Goal: Information Seeking & Learning: Understand process/instructions

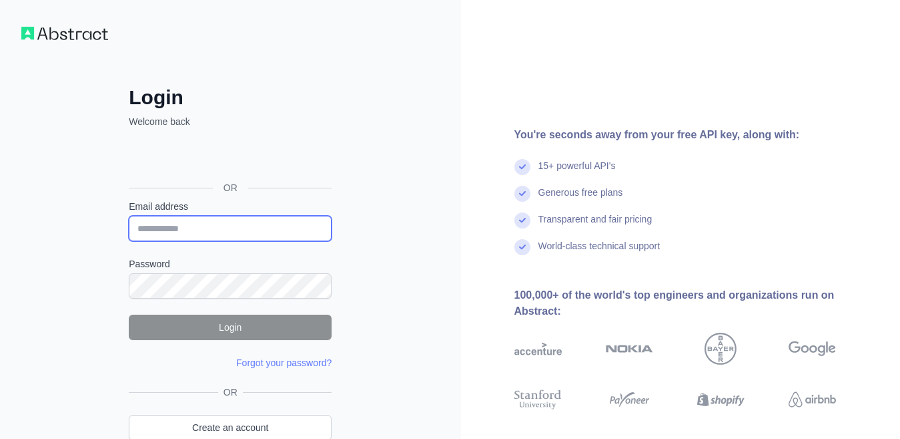
click at [235, 233] on input "Email address" at bounding box center [230, 228] width 203 height 25
type input "**********"
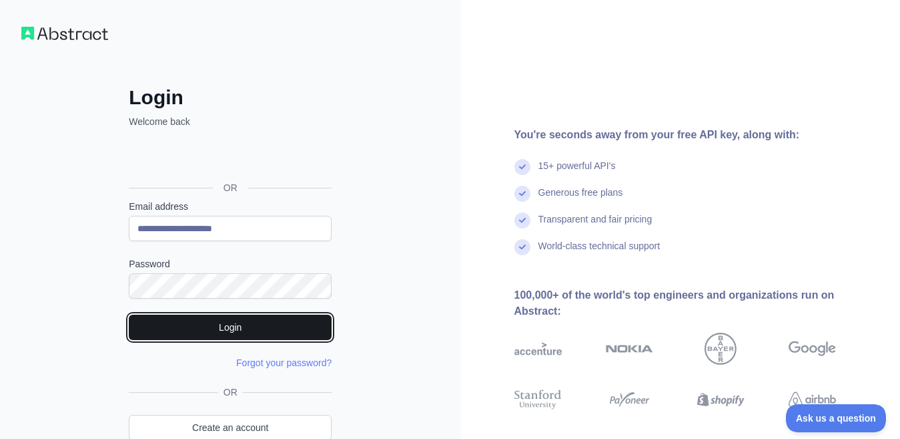
click at [216, 326] on button "Login" at bounding box center [230, 326] width 203 height 25
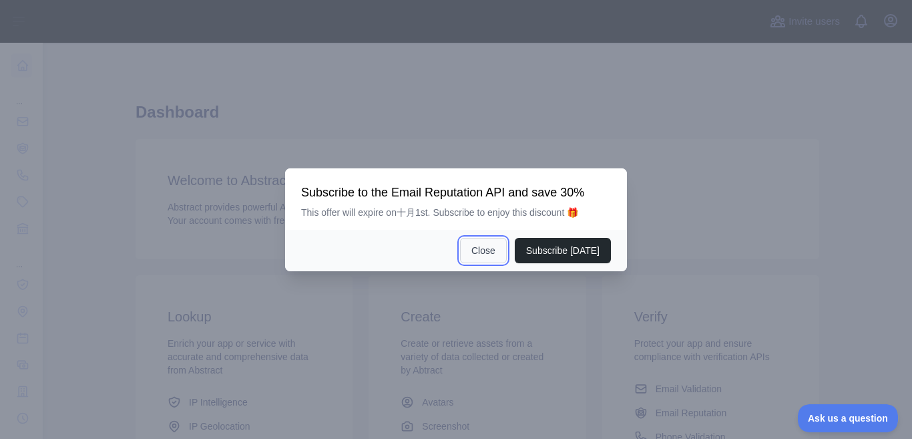
click at [497, 250] on button "Close" at bounding box center [483, 250] width 47 height 25
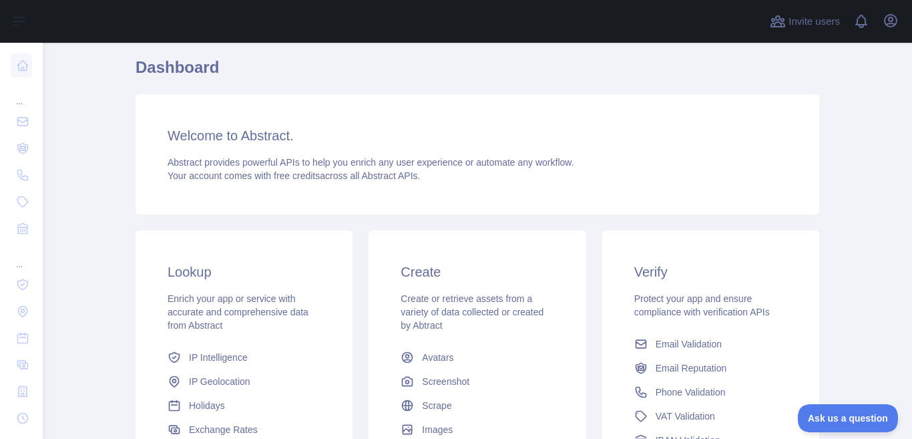
scroll to position [226, 0]
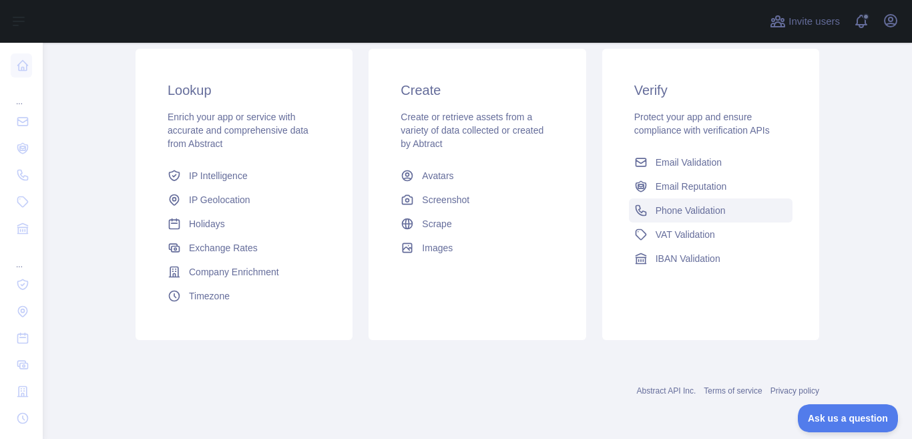
click at [682, 209] on span "Phone Validation" at bounding box center [690, 210] width 70 height 13
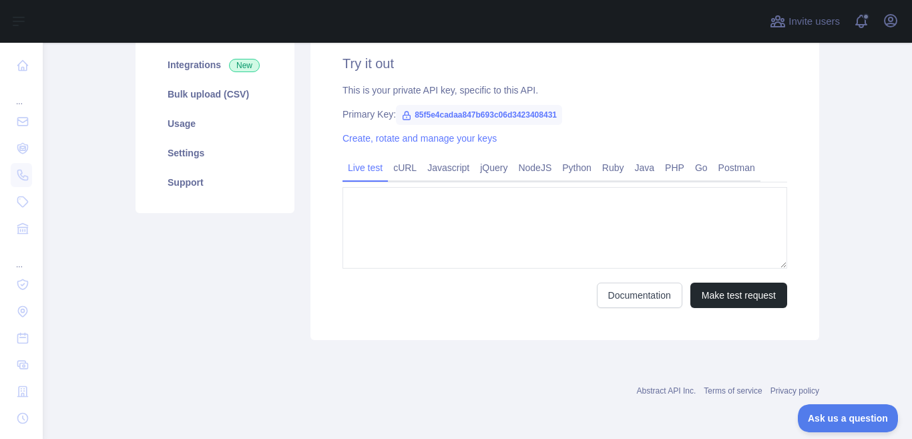
type textarea "**********"
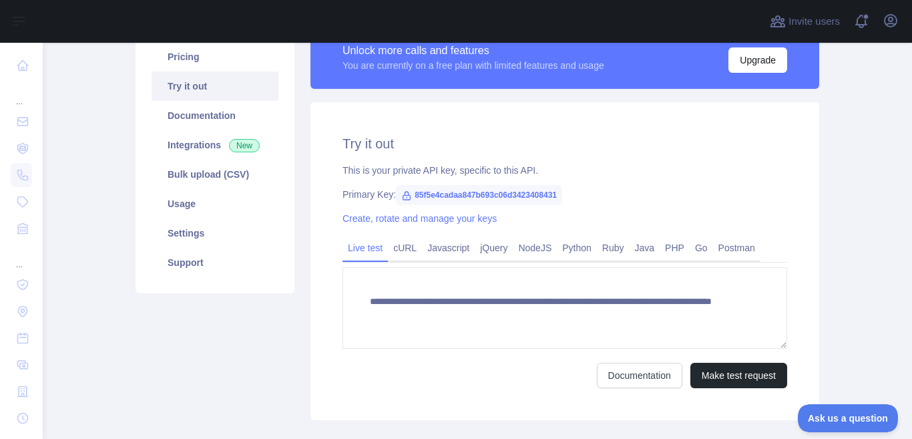
scroll to position [144, 0]
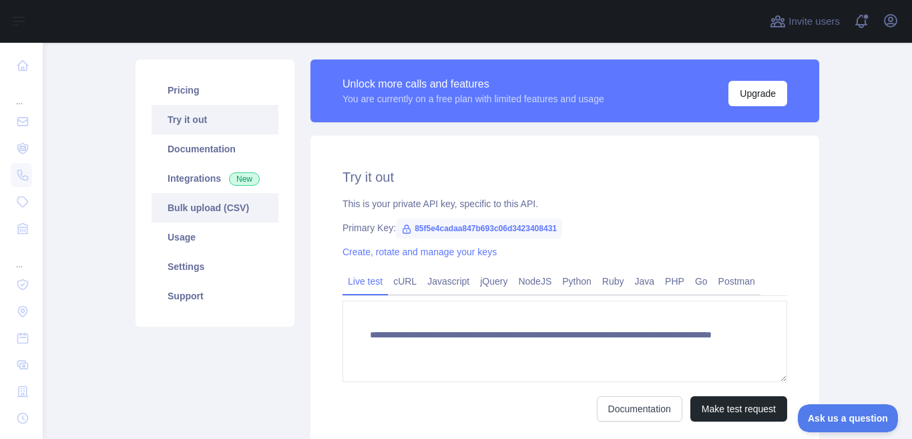
click at [234, 203] on link "Bulk upload (CSV)" at bounding box center [215, 207] width 127 height 29
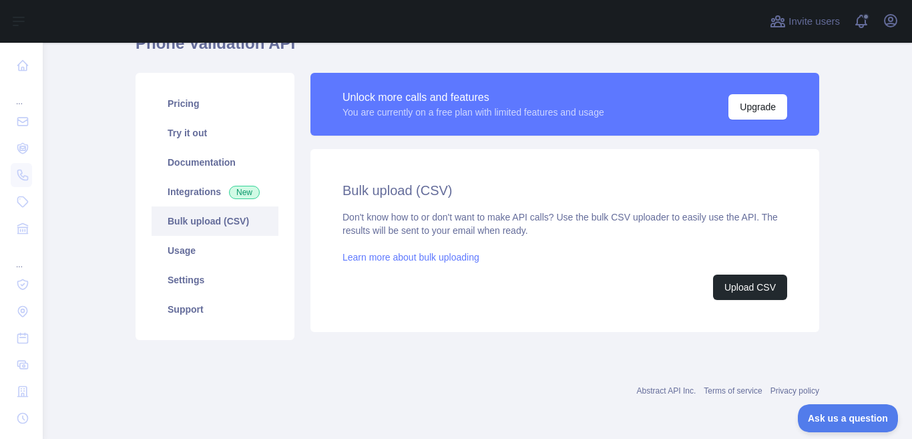
scroll to position [130, 0]
click at [738, 289] on button "Upload CSV" at bounding box center [750, 286] width 74 height 25
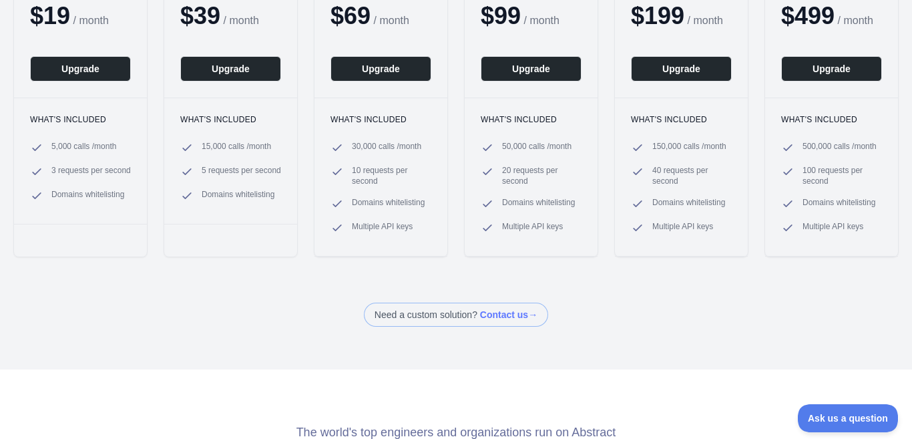
scroll to position [67, 0]
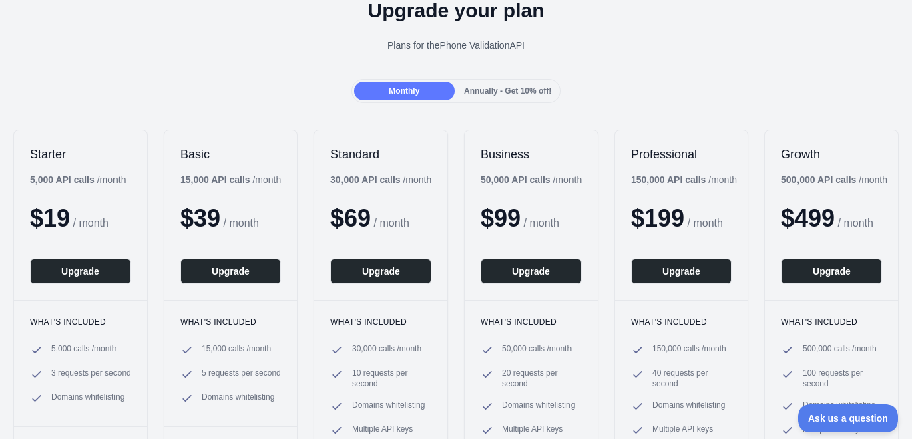
click at [517, 87] on span "Annually - Get 10% off!" at bounding box center [507, 90] width 87 height 9
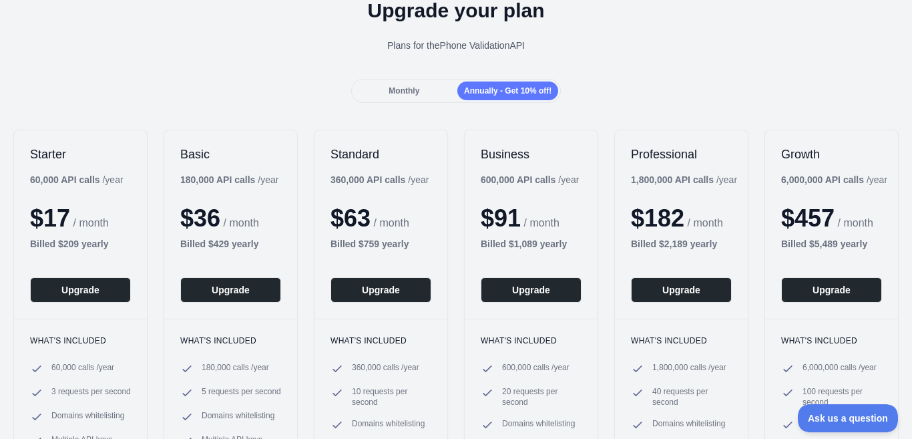
click at [413, 80] on div "Monthly Annually - Get 10% off!" at bounding box center [456, 91] width 210 height 24
click at [438, 85] on div "Monthly" at bounding box center [404, 90] width 101 height 19
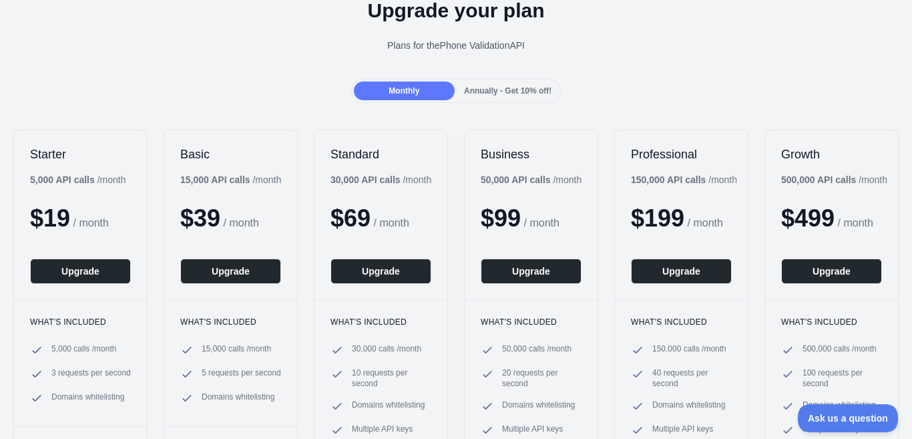
click at [497, 84] on div "Annually - Get 10% off!" at bounding box center [507, 90] width 101 height 19
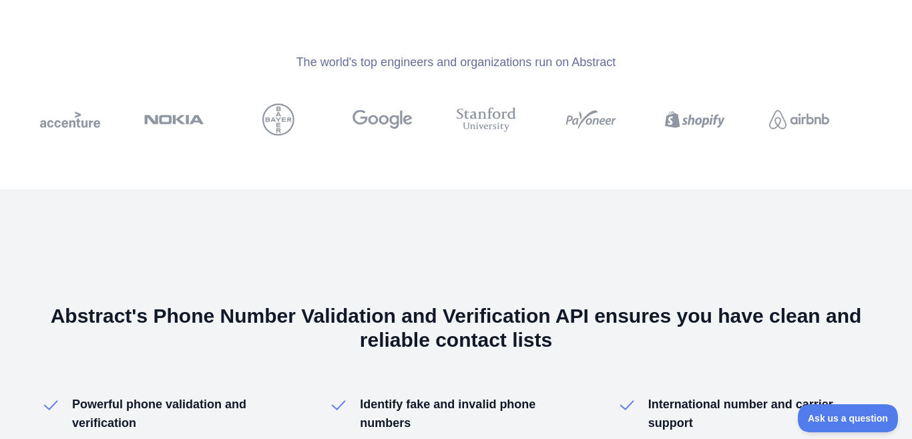
scroll to position [334, 0]
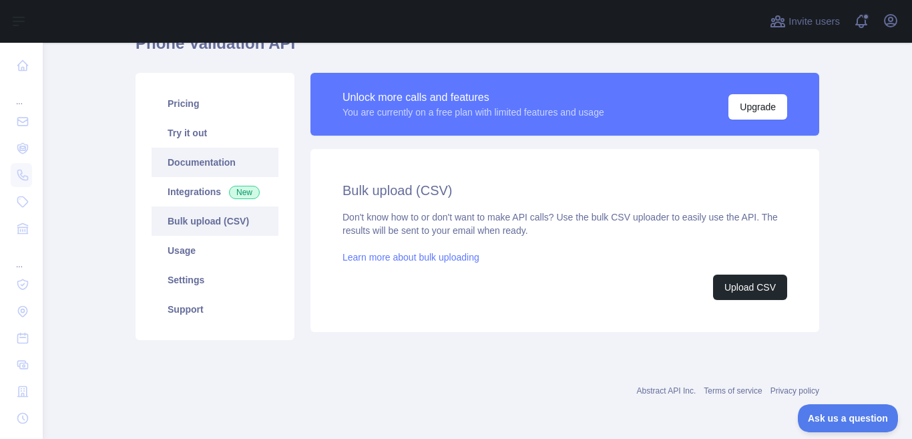
click at [209, 162] on link "Documentation" at bounding box center [215, 162] width 127 height 29
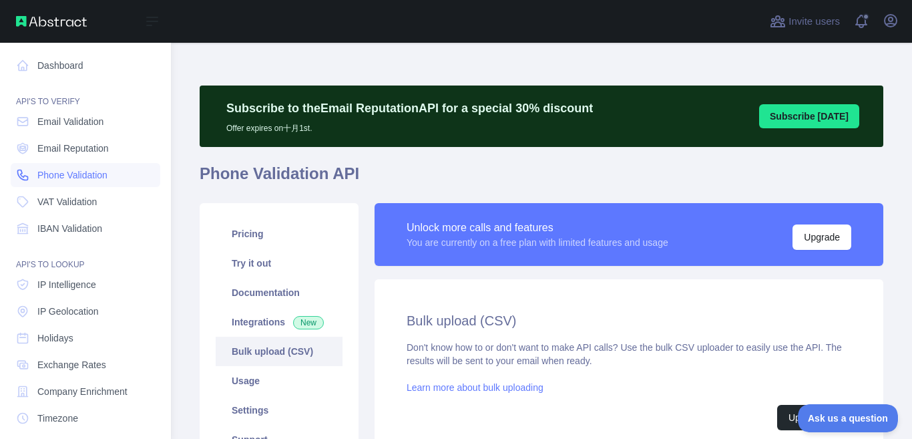
click at [72, 176] on span "Phone Validation" at bounding box center [72, 174] width 70 height 13
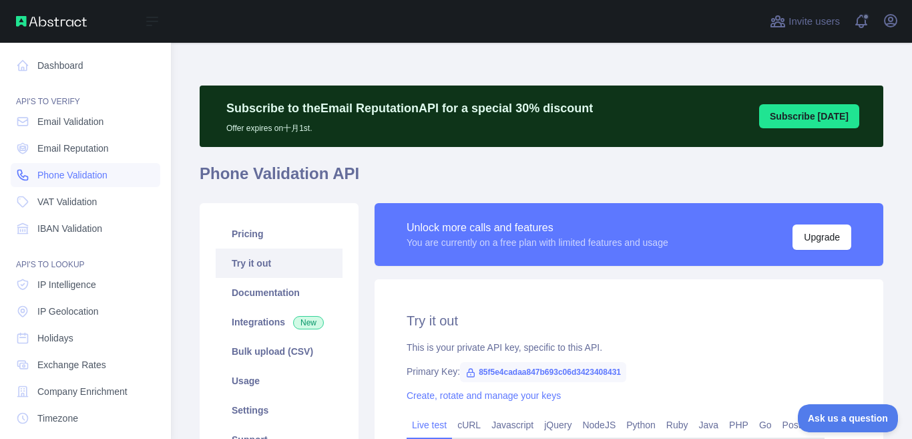
click at [72, 176] on span "Phone Validation" at bounding box center [72, 174] width 70 height 13
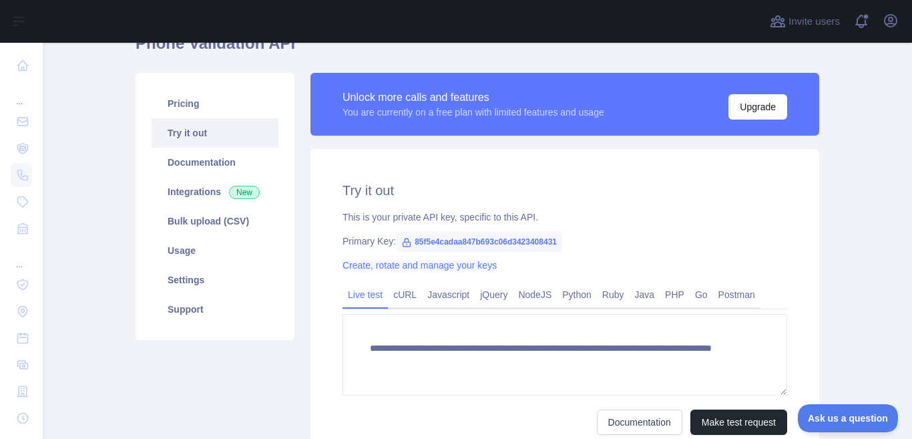
scroll to position [134, 0]
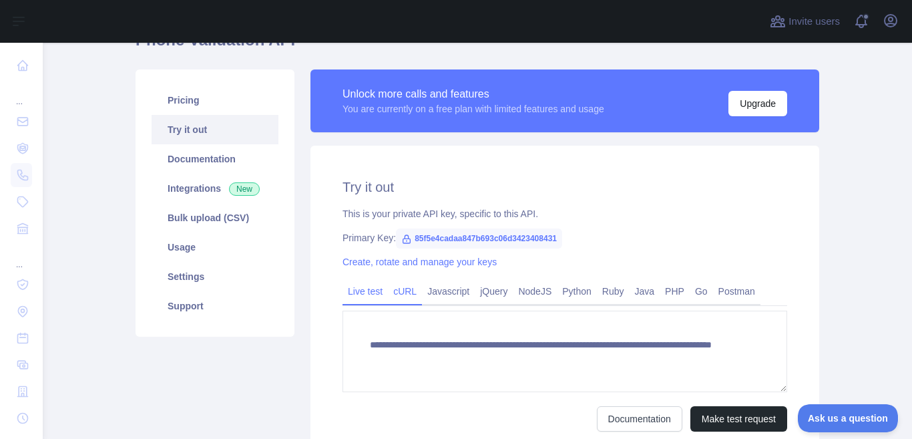
click at [404, 288] on link "cURL" at bounding box center [405, 290] width 34 height 21
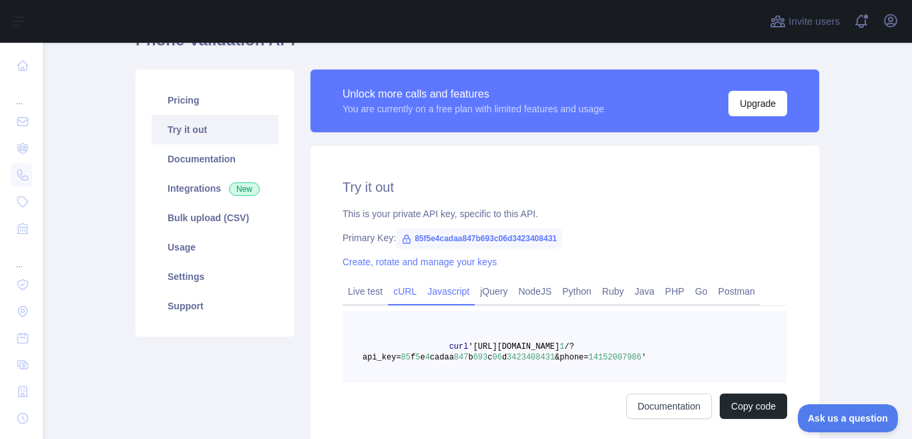
click at [427, 292] on link "Javascript" at bounding box center [448, 290] width 53 height 21
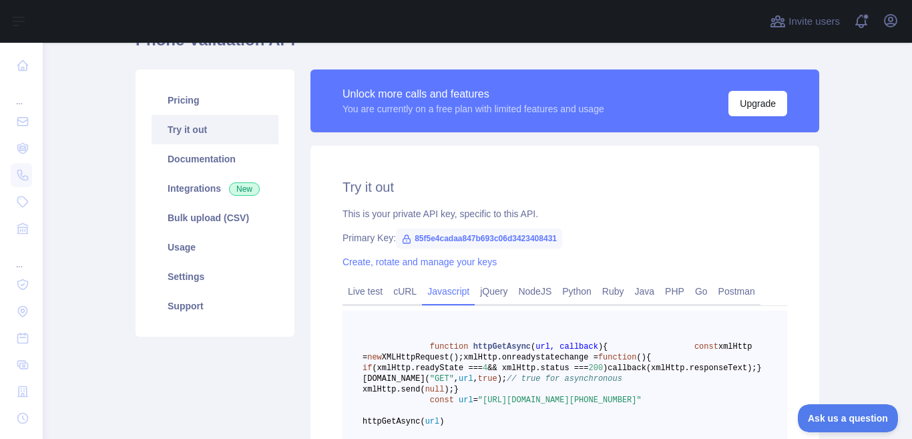
scroll to position [334, 0]
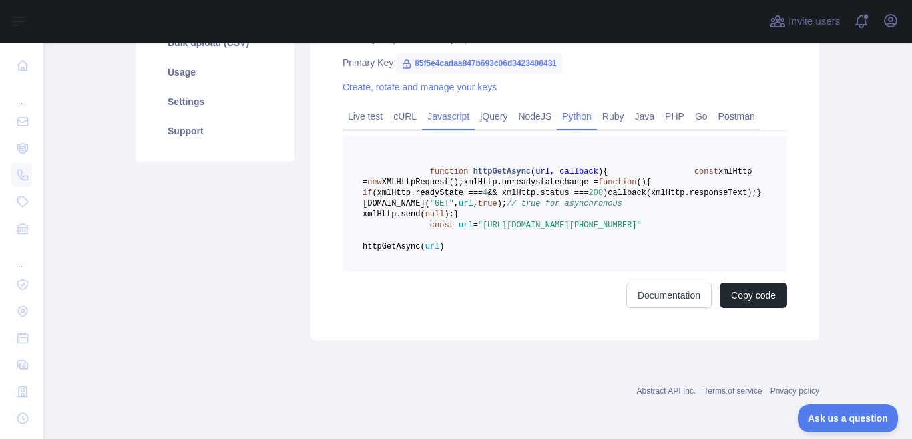
click at [576, 105] on link "Python" at bounding box center [577, 115] width 40 height 21
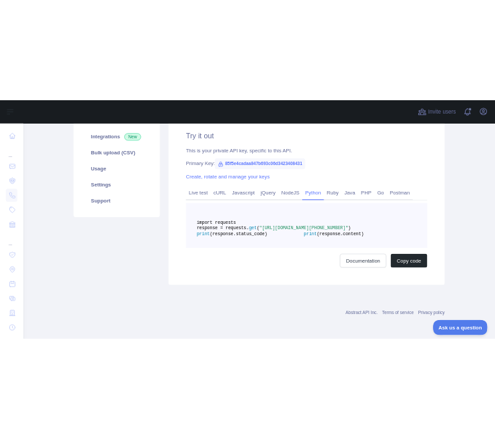
scroll to position [287, 0]
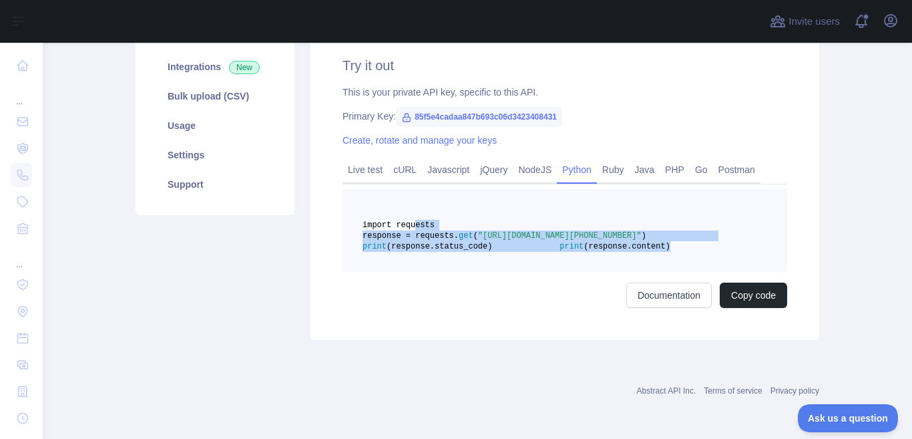
drag, startPoint x: 407, startPoint y: 188, endPoint x: 525, endPoint y: 250, distance: 133.5
click at [525, 250] on pre "import requests response = requests. get ( "[URL][DOMAIN_NAME][PHONE_NUMBER]" )…" at bounding box center [564, 230] width 445 height 83
click at [449, 159] on link "Javascript" at bounding box center [448, 169] width 53 height 21
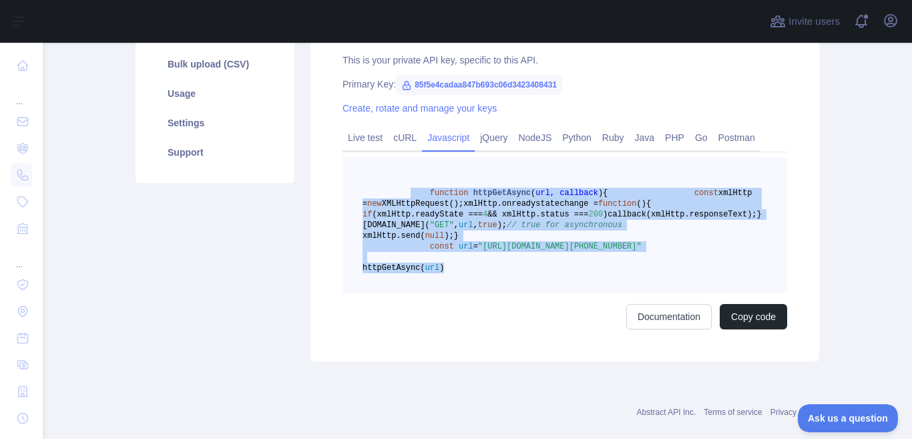
drag, startPoint x: 433, startPoint y: 220, endPoint x: 507, endPoint y: 347, distance: 147.2
click at [507, 293] on pre "function httpGetAsync ( url, callback ) { const xmlHttp = new XMLHttpRequest();…" at bounding box center [564, 225] width 445 height 136
copy code "function httpGetAsync ( url, callback ) { const xmlHttp = new XMLHttpRequest();…"
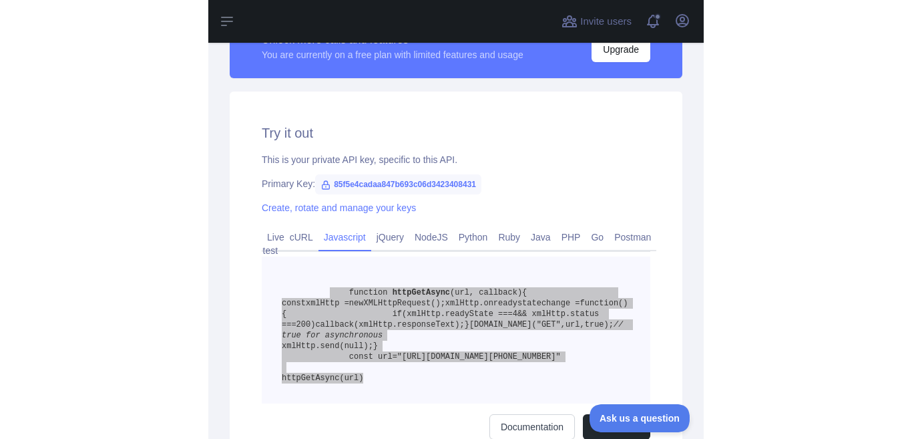
scroll to position [554, 0]
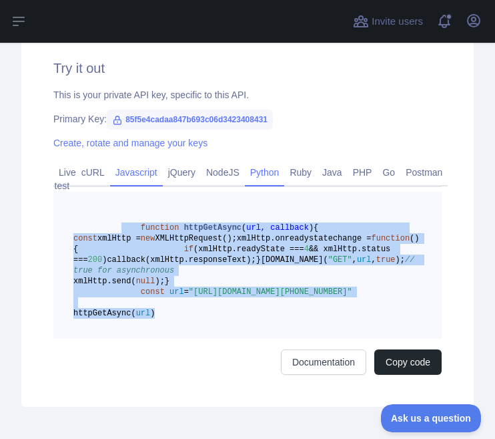
click at [279, 172] on link "Python" at bounding box center [265, 172] width 40 height 21
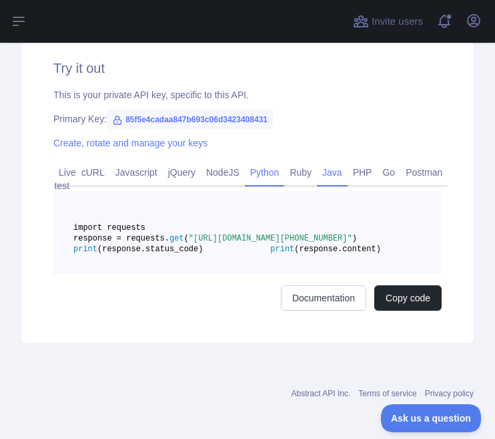
click at [330, 169] on link "Java" at bounding box center [332, 172] width 31 height 21
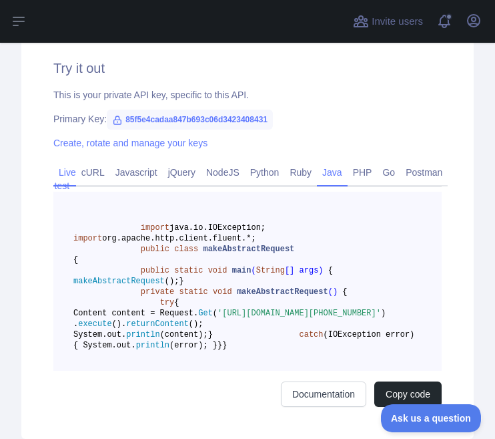
click at [72, 176] on link "Live test" at bounding box center [64, 179] width 23 height 35
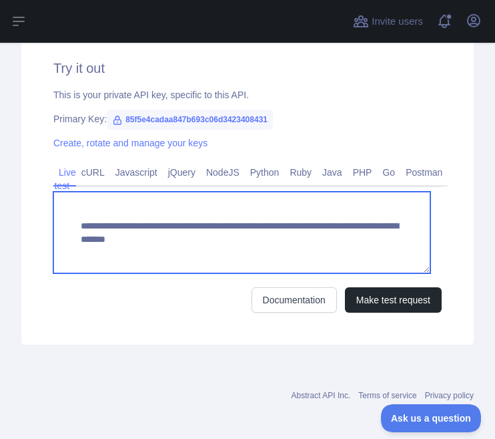
drag, startPoint x: 80, startPoint y: 220, endPoint x: 411, endPoint y: 238, distance: 331.6
click at [411, 238] on textarea "**********" at bounding box center [241, 232] width 377 height 81
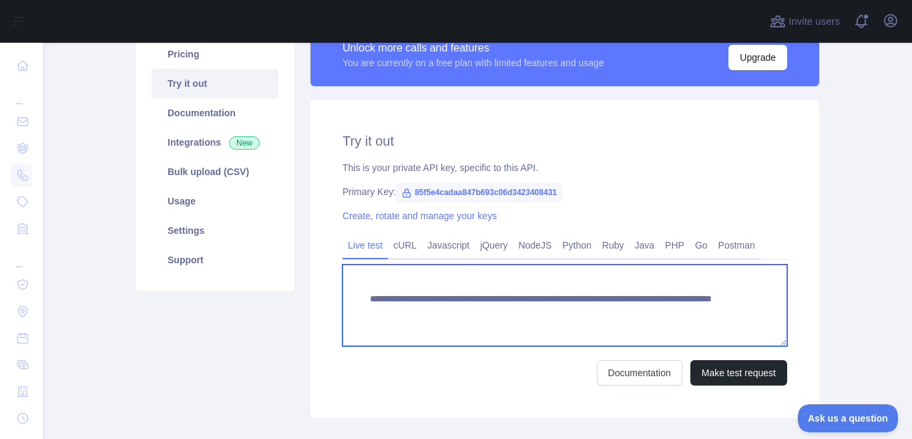
scroll to position [57, 0]
